Goal: Communication & Community: Participate in discussion

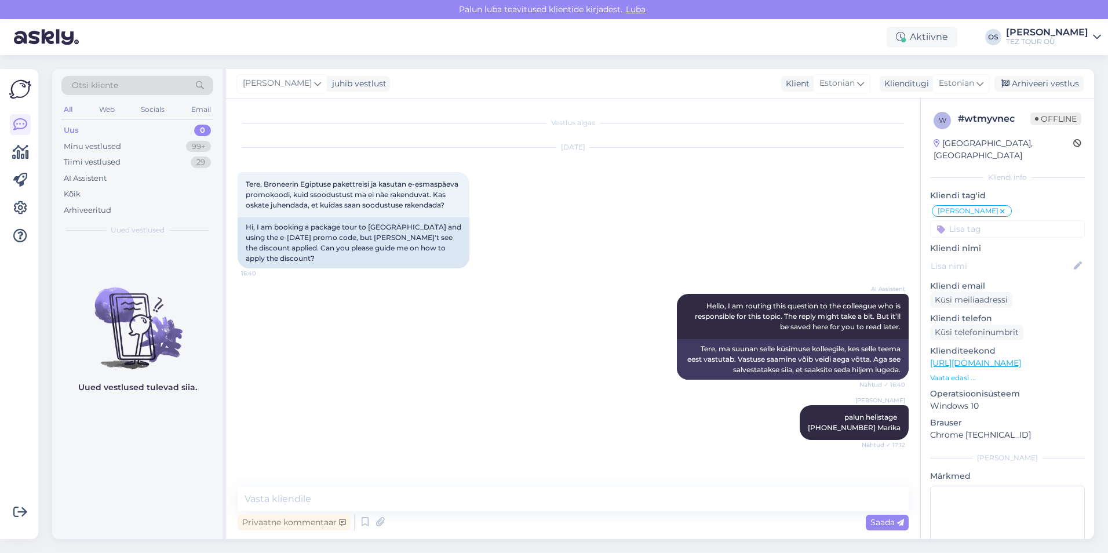
click at [77, 132] on div "Uus" at bounding box center [71, 131] width 15 height 12
click at [101, 148] on div "Minu vestlused" at bounding box center [92, 147] width 57 height 12
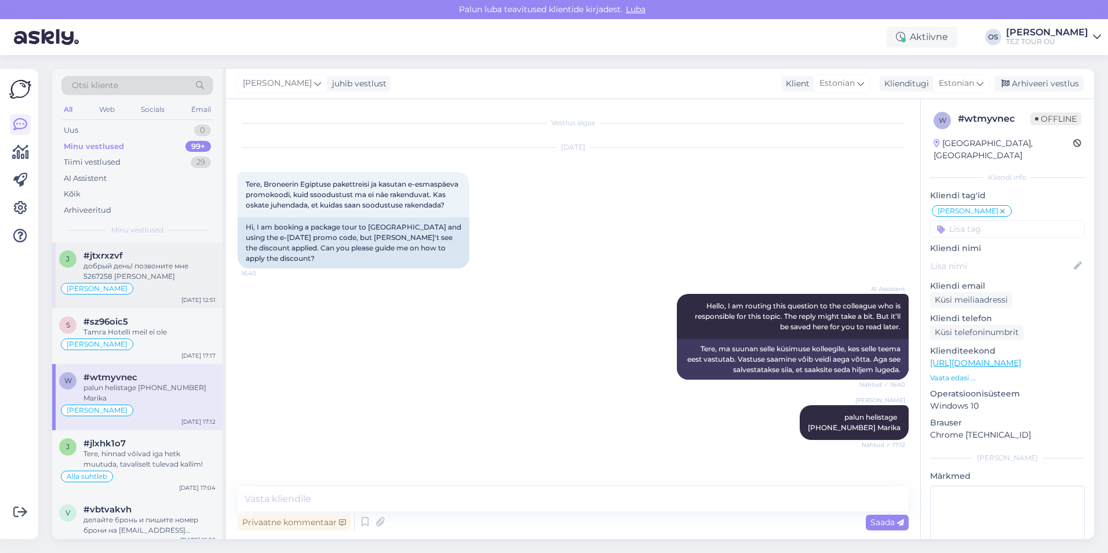
click at [159, 272] on div "добрый день! позвоните мне 5267258 [PERSON_NAME]" at bounding box center [149, 271] width 132 height 21
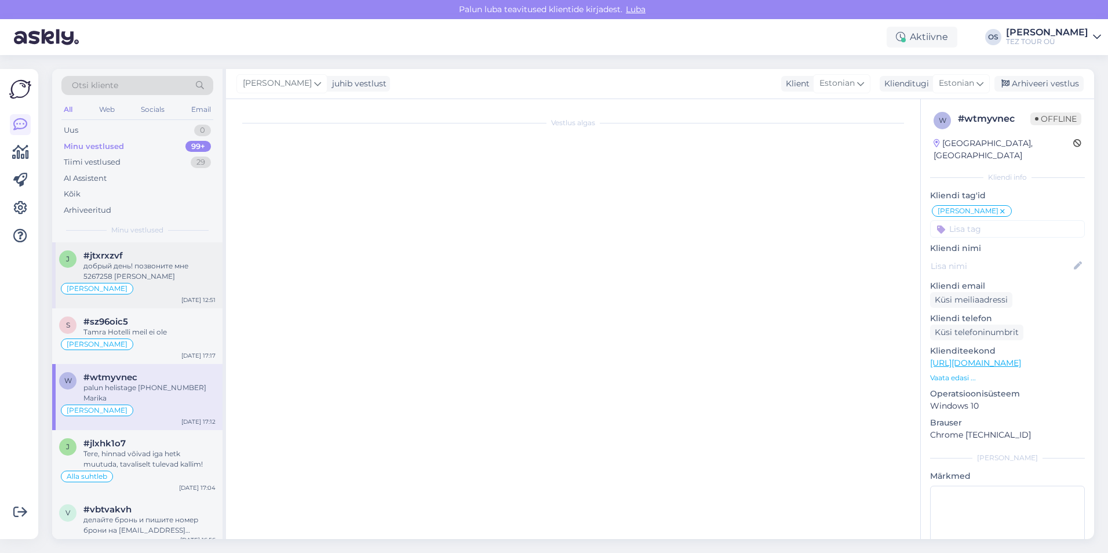
scroll to position [287, 0]
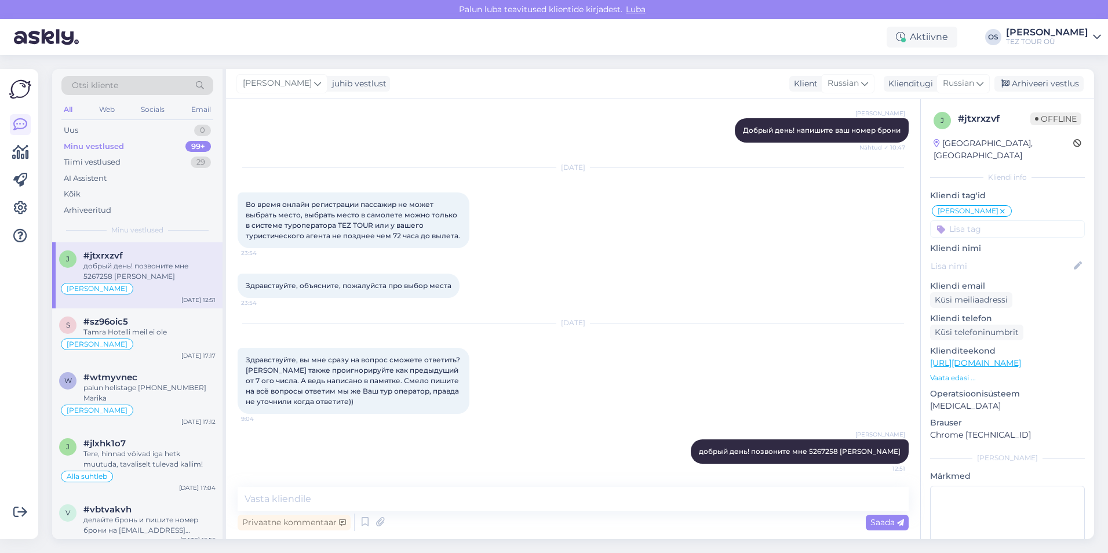
click at [108, 149] on div "Minu vestlused" at bounding box center [94, 147] width 60 height 12
click at [154, 271] on div "добрый день! позвоните мне 5267258 [PERSON_NAME]" at bounding box center [149, 271] width 132 height 21
click at [102, 130] on div "Uus 0" at bounding box center [137, 130] width 152 height 16
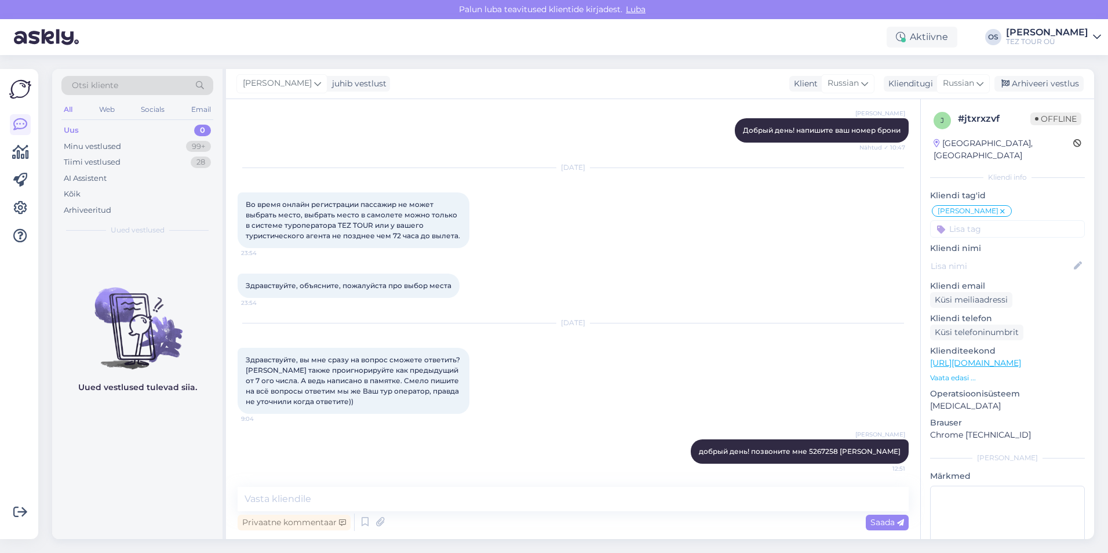
click at [96, 129] on div "Uus 0" at bounding box center [137, 130] width 152 height 16
click at [87, 146] on div "Minu vestlused" at bounding box center [92, 147] width 57 height 12
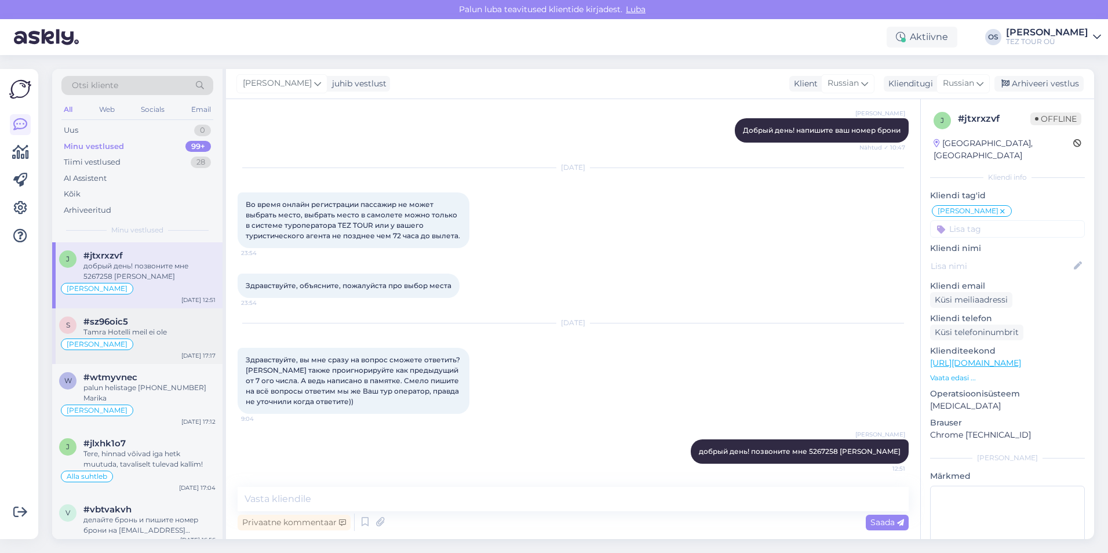
click at [168, 343] on div "[PERSON_NAME]" at bounding box center [137, 344] width 156 height 14
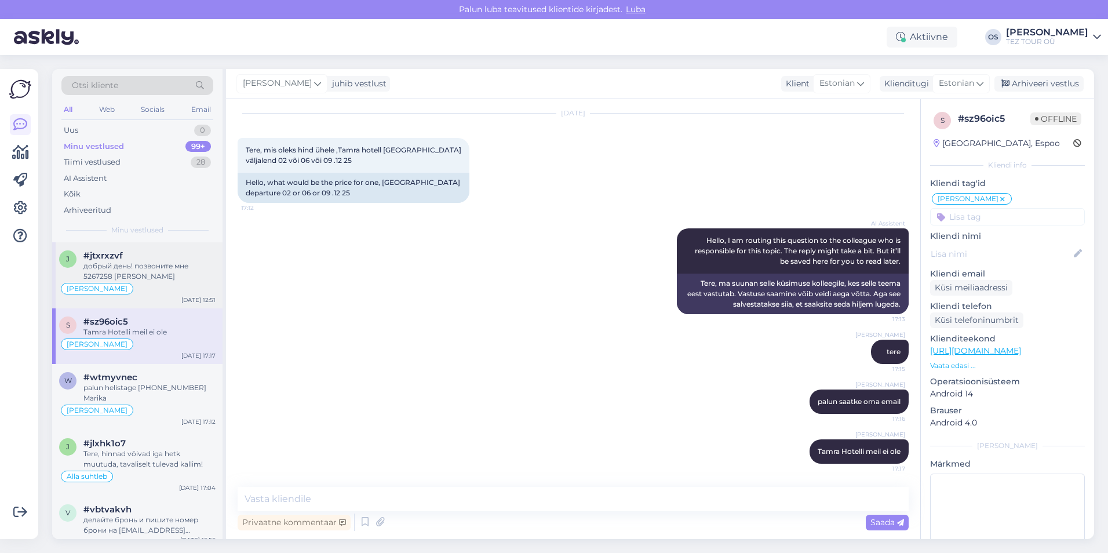
click at [168, 288] on div "[PERSON_NAME]" at bounding box center [137, 289] width 156 height 14
